Goal: Task Accomplishment & Management: Use online tool/utility

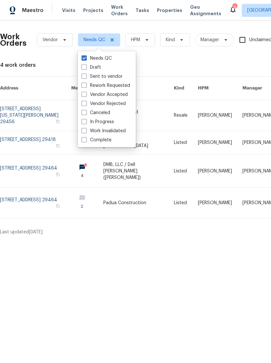
click at [172, 75] on div "Work Orders Vendor Needs QC HPM Kind Manager Unclaimed ​ View Reno Index 4 work…" at bounding box center [183, 131] width 367 height 210
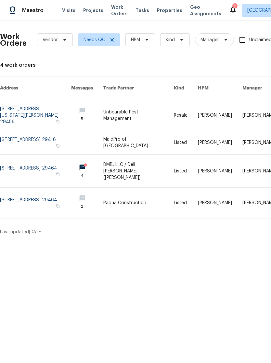
click at [162, 8] on span "Properties" at bounding box center [169, 10] width 25 height 6
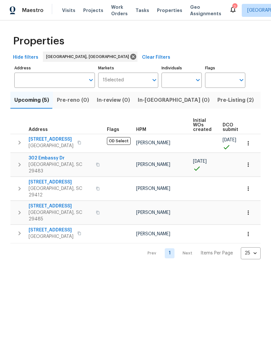
click at [217, 99] on span "Pre-Listing (2)" at bounding box center [235, 100] width 36 height 9
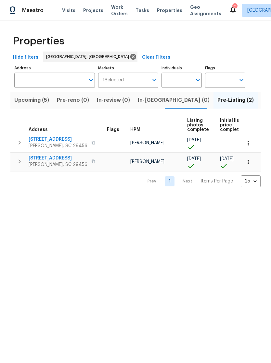
click at [56, 160] on span "[STREET_ADDRESS]" at bounding box center [58, 158] width 59 height 6
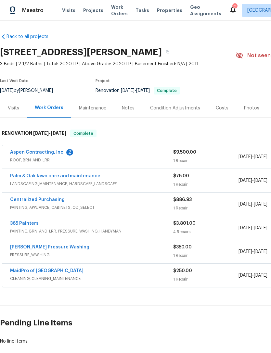
click at [52, 154] on link "Aspen Contracting, Inc." at bounding box center [37, 152] width 55 height 5
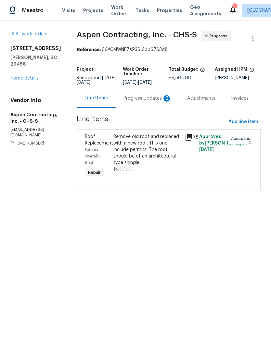
click at [155, 143] on div "Remove old roof and replaced with a new roof. This one include permits. The roo…" at bounding box center [146, 149] width 67 height 32
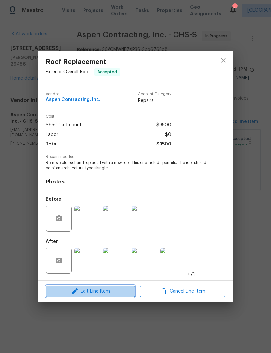
click at [99, 291] on span "Edit Line Item" at bounding box center [90, 291] width 85 height 8
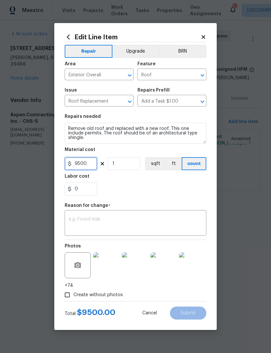
click at [92, 167] on input "9500" at bounding box center [81, 163] width 32 height 13
type input "0"
click at [204, 38] on icon at bounding box center [203, 37] width 4 height 4
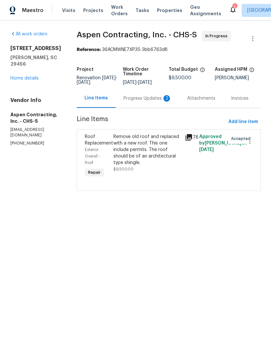
click at [154, 96] on div "Progress Updates 2" at bounding box center [147, 98] width 48 height 6
